Goal: Task Accomplishment & Management: Complete application form

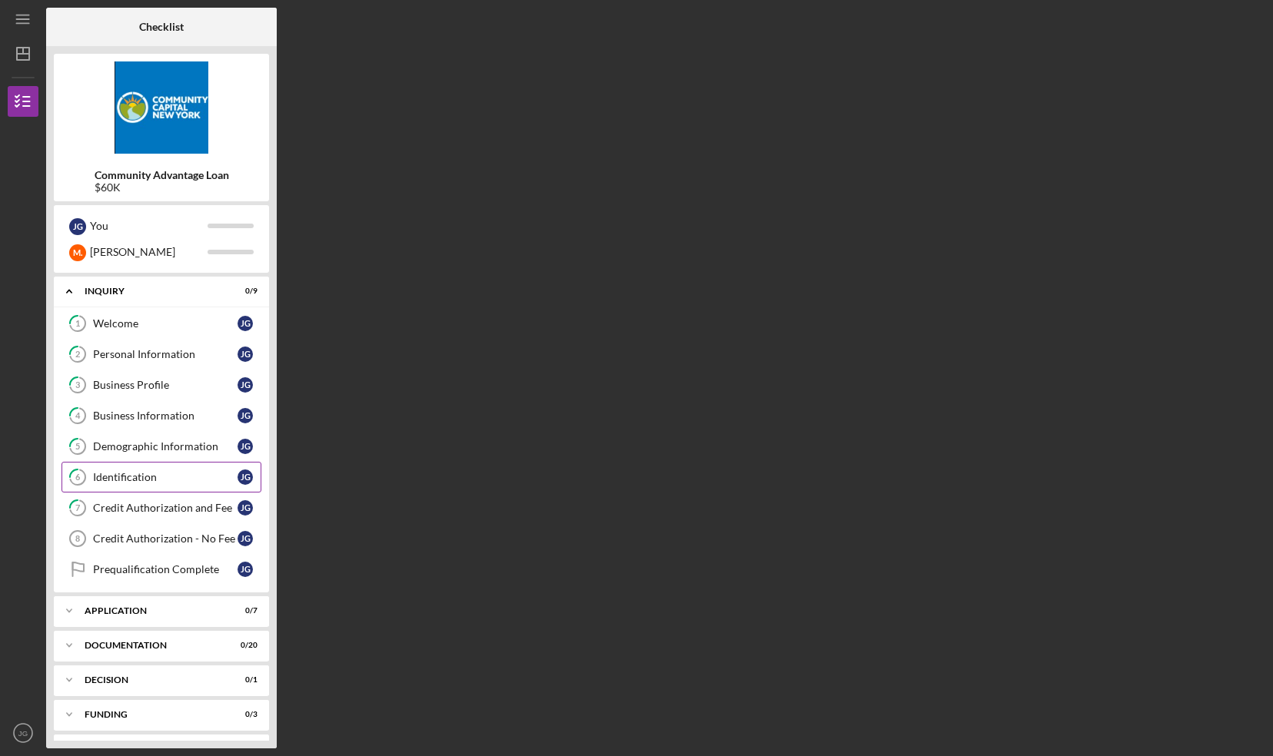
click at [142, 480] on div "Identification" at bounding box center [165, 477] width 144 height 12
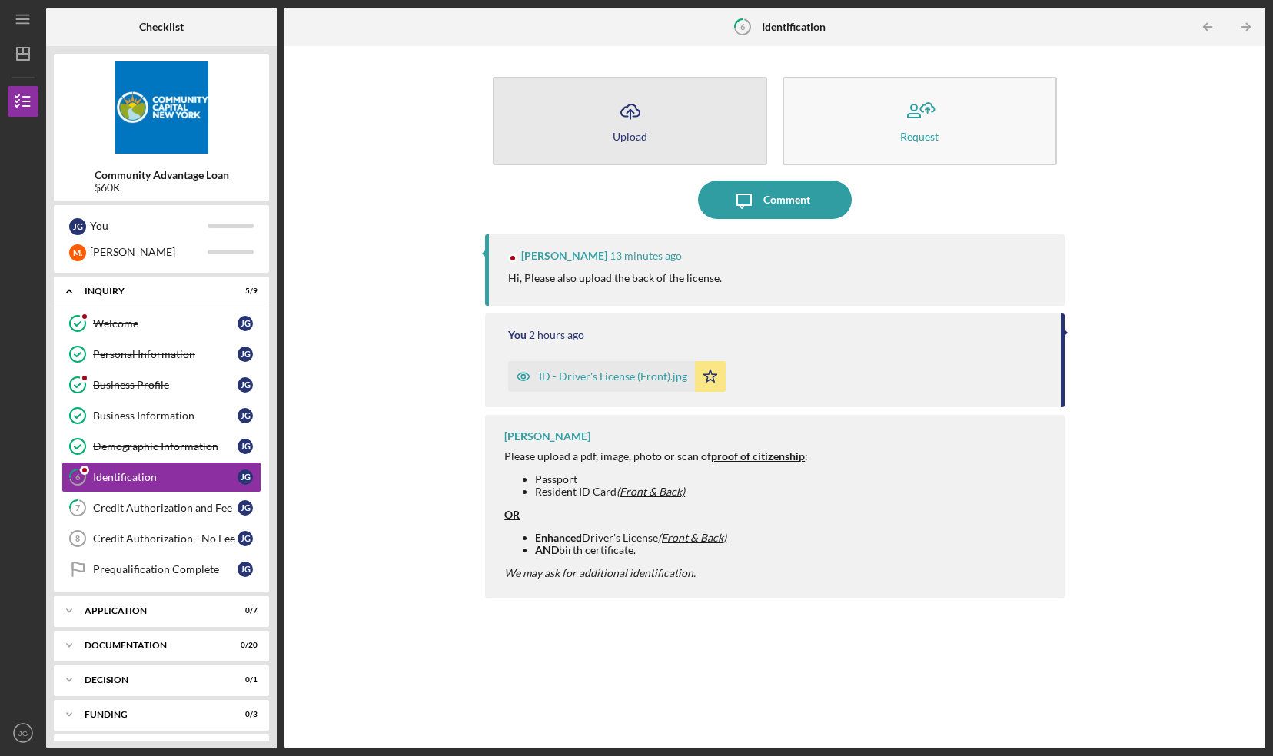
click at [633, 144] on button "Icon/Upload Upload" at bounding box center [630, 121] width 274 height 88
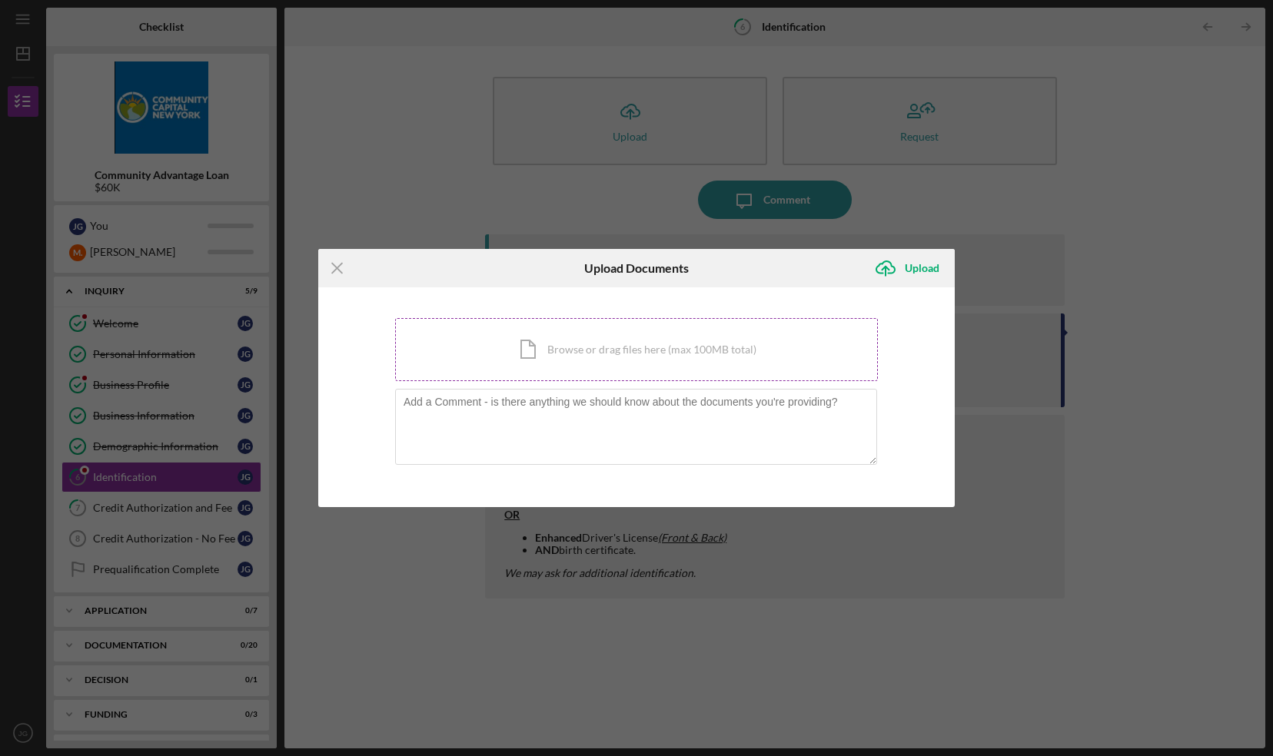
click at [596, 355] on div "Icon/Document Browse or drag files here (max 100MB total) Tap to choose files o…" at bounding box center [636, 349] width 483 height 63
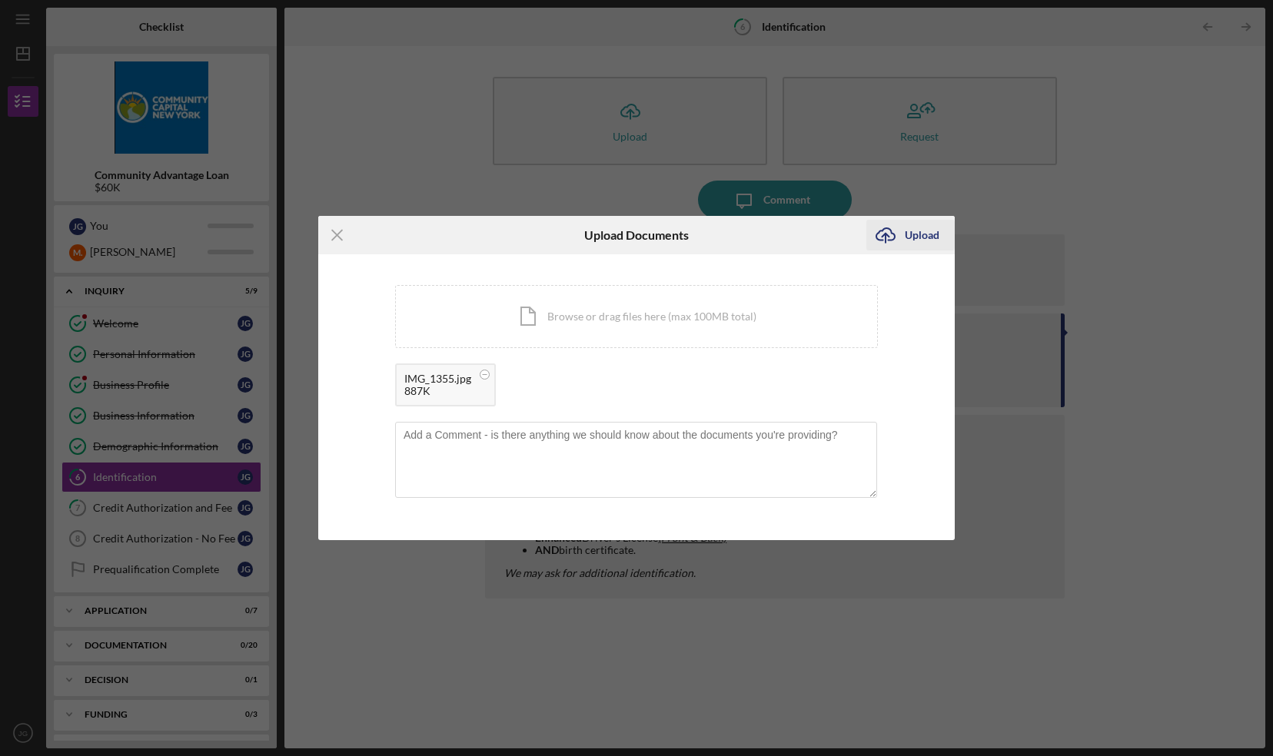
click at [908, 228] on div "Upload" at bounding box center [921, 235] width 35 height 31
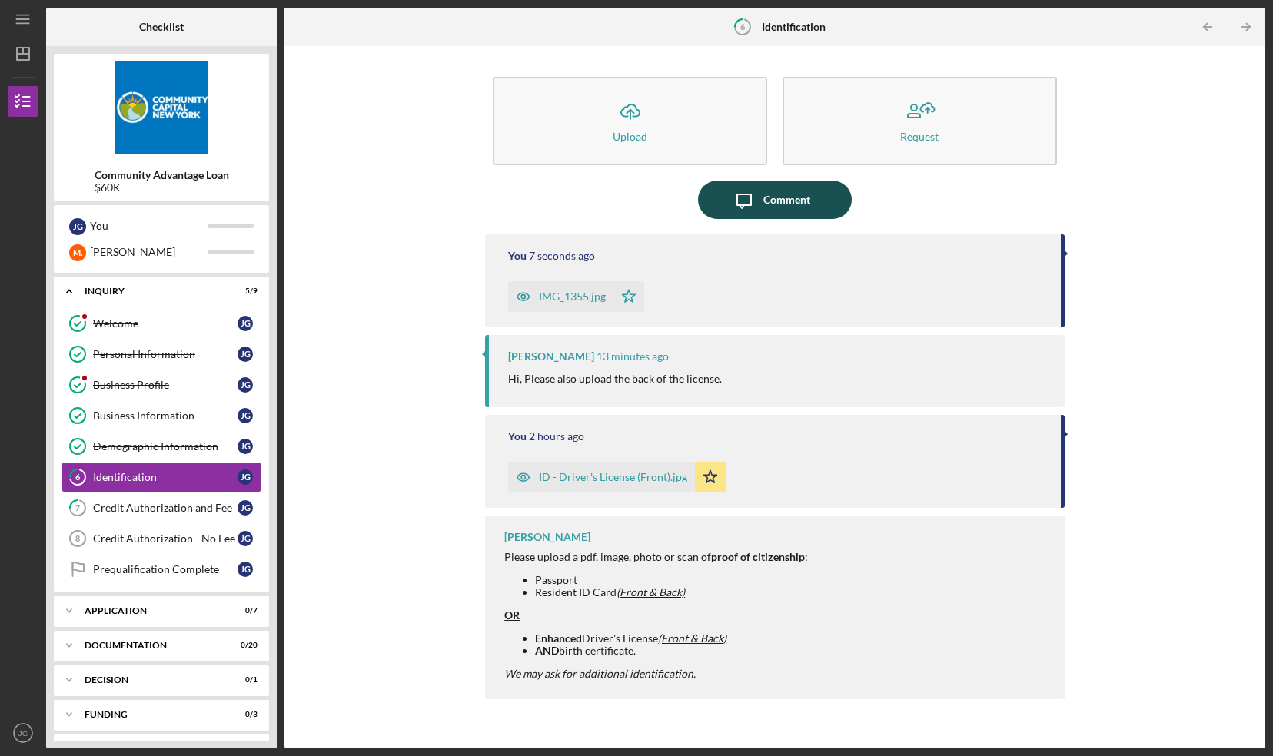
click at [787, 193] on div "Comment" at bounding box center [786, 200] width 47 height 38
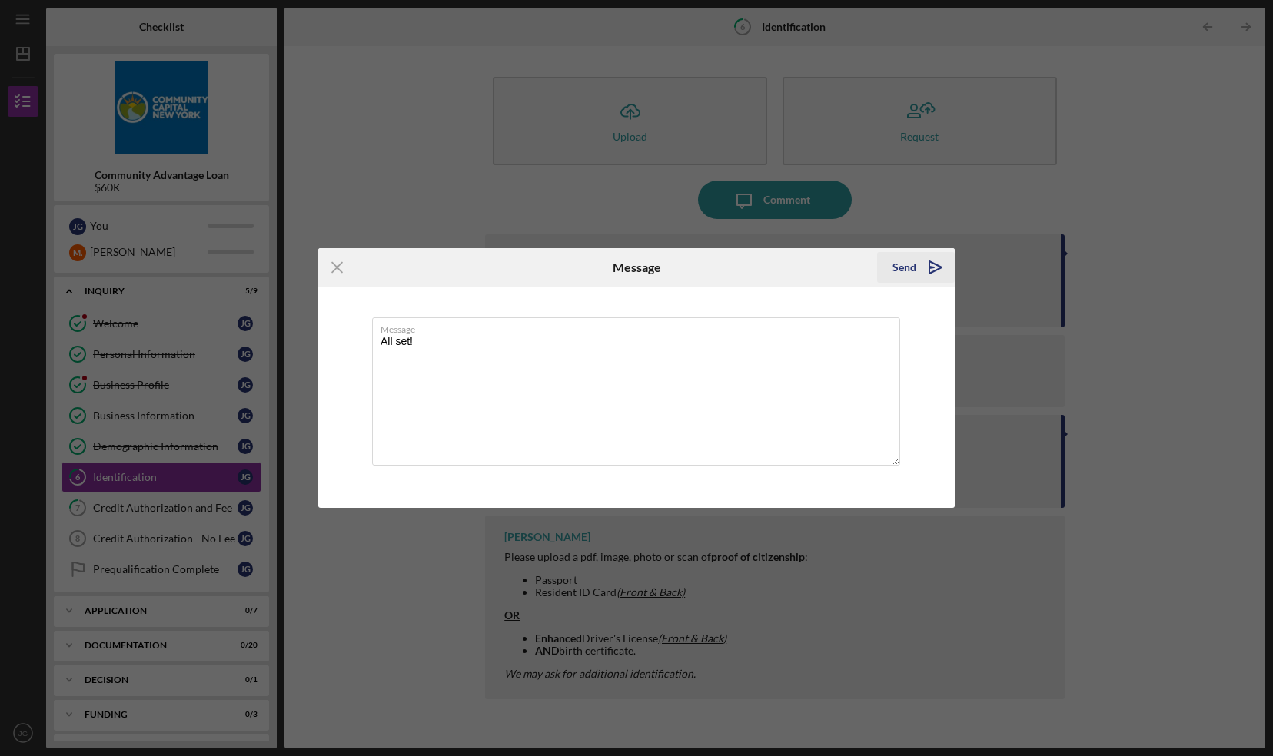
type textarea "All set!"
click at [896, 264] on div "Send" at bounding box center [904, 267] width 24 height 31
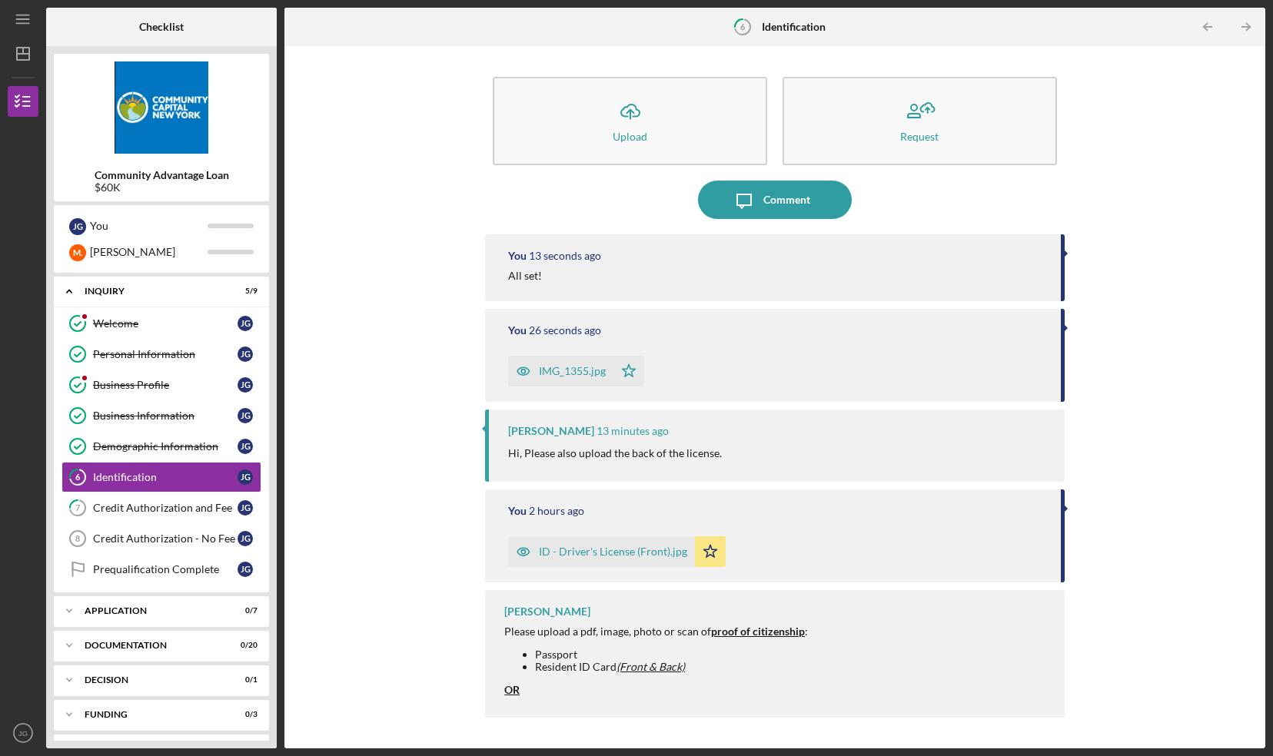
click at [13, 194] on div at bounding box center [23, 267] width 31 height 300
